Goal: Transaction & Acquisition: Purchase product/service

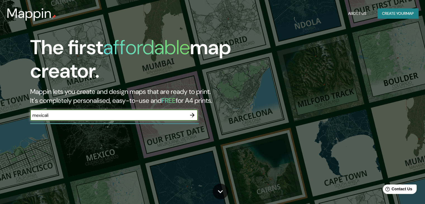
type input "mexicali"
click at [192, 112] on icon "button" at bounding box center [192, 115] width 7 height 7
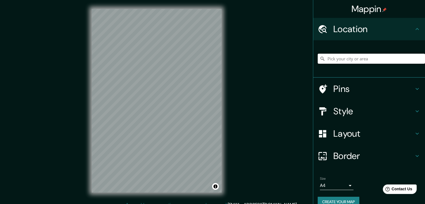
click at [332, 59] on input "Pick your city or area" at bounding box center [371, 59] width 107 height 10
click at [347, 61] on input "Pick your city or area" at bounding box center [371, 59] width 107 height 10
click at [407, 109] on h4 "Style" at bounding box center [373, 111] width 80 height 11
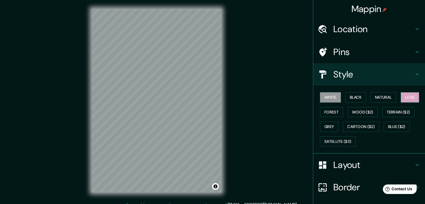
click at [401, 93] on button "Love" at bounding box center [410, 97] width 18 height 10
click at [390, 109] on button "Terrain ($2)" at bounding box center [398, 112] width 32 height 10
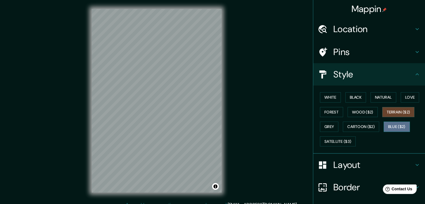
click at [387, 126] on button "Blue ($2)" at bounding box center [397, 127] width 26 height 10
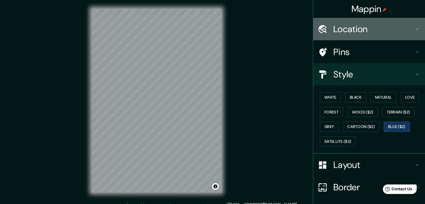
click at [333, 28] on h4 "Location" at bounding box center [373, 28] width 80 height 11
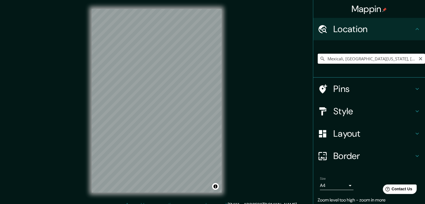
click at [396, 56] on input "Mexicali, [GEOGRAPHIC_DATA][US_STATE], [GEOGRAPHIC_DATA]" at bounding box center [371, 59] width 107 height 10
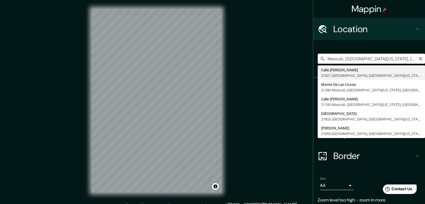
scroll to position [0, 2]
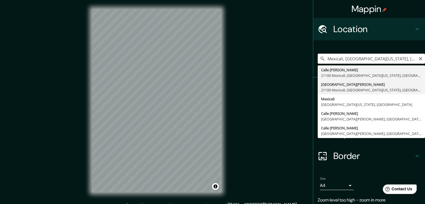
type input "[GEOGRAPHIC_DATA][PERSON_NAME][US_STATE], [GEOGRAPHIC_DATA]"
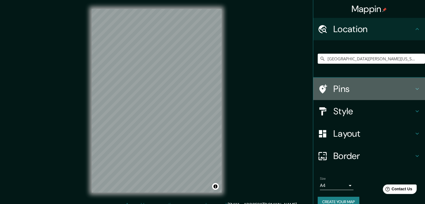
click at [319, 87] on icon at bounding box center [323, 88] width 8 height 9
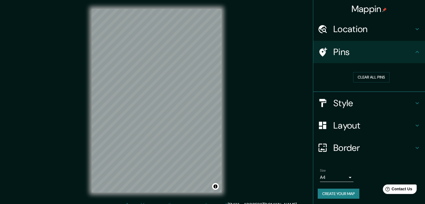
click at [325, 51] on div at bounding box center [326, 52] width 16 height 10
click at [368, 74] on button "Clear all pins" at bounding box center [371, 77] width 36 height 10
click at [414, 104] on icon at bounding box center [417, 103] width 7 height 7
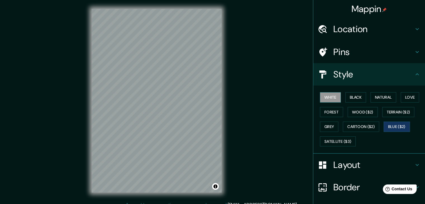
click at [324, 94] on button "White" at bounding box center [330, 97] width 21 height 10
click at [355, 96] on button "Black" at bounding box center [355, 97] width 21 height 10
click at [349, 166] on h4 "Layout" at bounding box center [373, 164] width 80 height 11
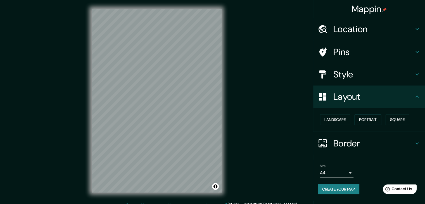
click at [375, 115] on button "Portrait" at bounding box center [367, 120] width 27 height 10
click at [335, 123] on button "Landscape" at bounding box center [335, 120] width 30 height 10
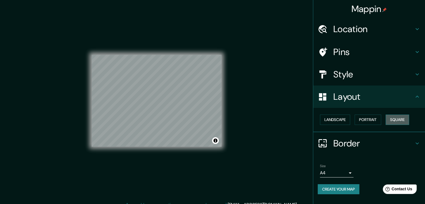
click at [393, 117] on button "Square" at bounding box center [396, 120] width 23 height 10
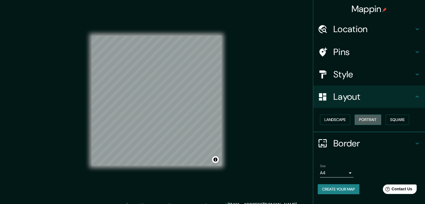
click at [369, 116] on button "Portrait" at bounding box center [367, 120] width 27 height 10
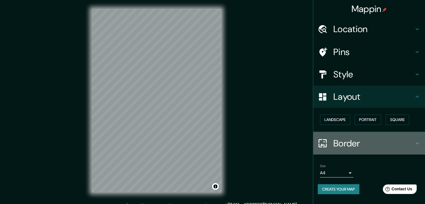
click at [359, 144] on h4 "Border" at bounding box center [373, 143] width 80 height 11
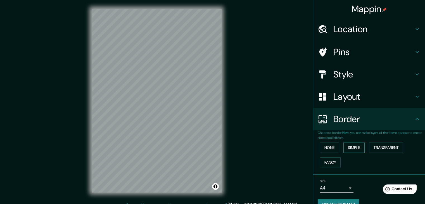
click at [350, 145] on button "Simple" at bounding box center [353, 147] width 21 height 10
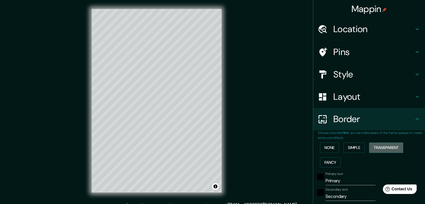
click at [385, 144] on button "Transparent" at bounding box center [386, 147] width 34 height 10
click at [321, 161] on button "Fancy" at bounding box center [330, 162] width 21 height 10
click at [323, 147] on button "None" at bounding box center [329, 147] width 19 height 10
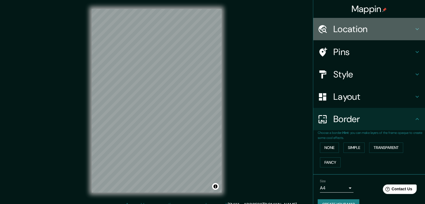
click at [360, 27] on h4 "Location" at bounding box center [373, 28] width 80 height 11
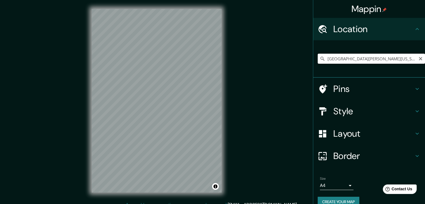
click at [391, 57] on input "[GEOGRAPHIC_DATA][PERSON_NAME][US_STATE], [GEOGRAPHIC_DATA]" at bounding box center [371, 59] width 107 height 10
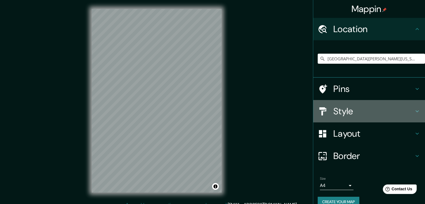
click at [344, 110] on h4 "Style" at bounding box center [373, 111] width 80 height 11
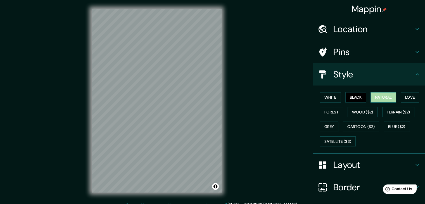
click at [375, 96] on button "Natural" at bounding box center [383, 97] width 26 height 10
click at [406, 96] on button "Love" at bounding box center [410, 97] width 18 height 10
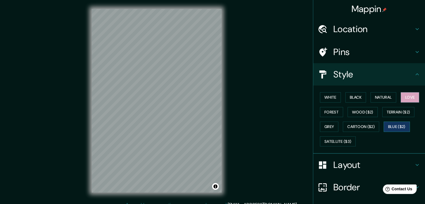
click at [395, 126] on button "Blue ($2)" at bounding box center [397, 127] width 26 height 10
click at [347, 128] on button "Cartoon ($2)" at bounding box center [361, 127] width 36 height 10
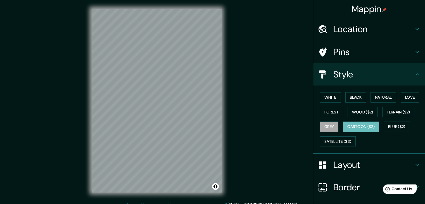
click at [329, 125] on button "Grey" at bounding box center [329, 127] width 18 height 10
click at [371, 125] on button "Cartoon ($2)" at bounding box center [361, 127] width 36 height 10
click at [366, 26] on h4 "Location" at bounding box center [373, 28] width 80 height 11
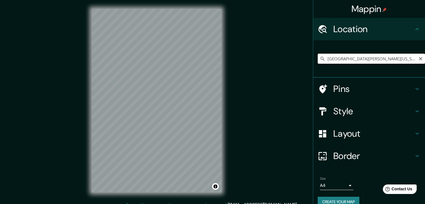
click at [384, 59] on input "[GEOGRAPHIC_DATA][PERSON_NAME][US_STATE], [GEOGRAPHIC_DATA]" at bounding box center [371, 59] width 107 height 10
